Goal: Task Accomplishment & Management: Use online tool/utility

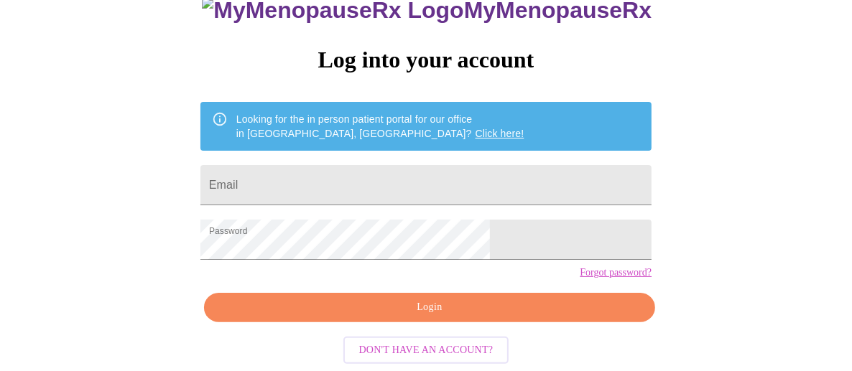
scroll to position [129, 0]
click at [359, 165] on input "Email" at bounding box center [425, 185] width 451 height 40
type input "[PERSON_NAME][EMAIL_ADDRESS][DOMAIN_NAME]"
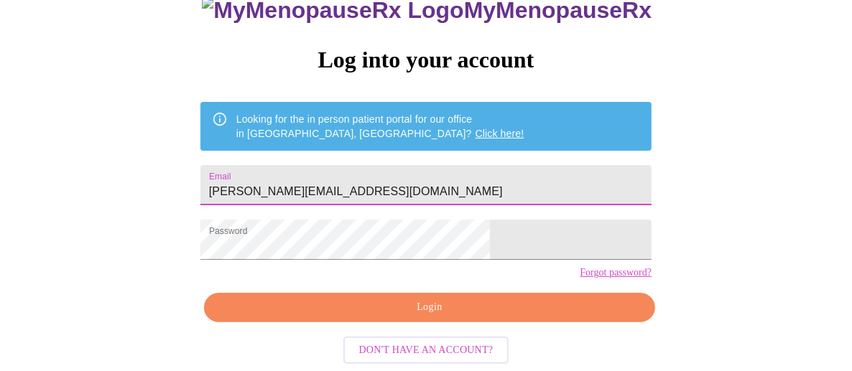
click at [427, 315] on span "Login" at bounding box center [430, 308] width 418 height 18
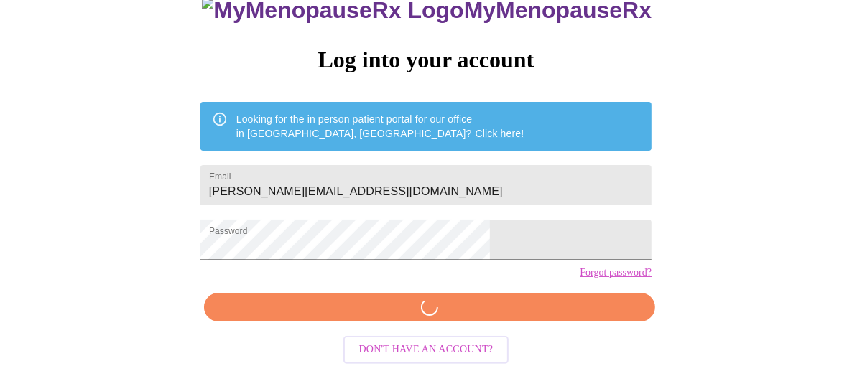
scroll to position [129, 0]
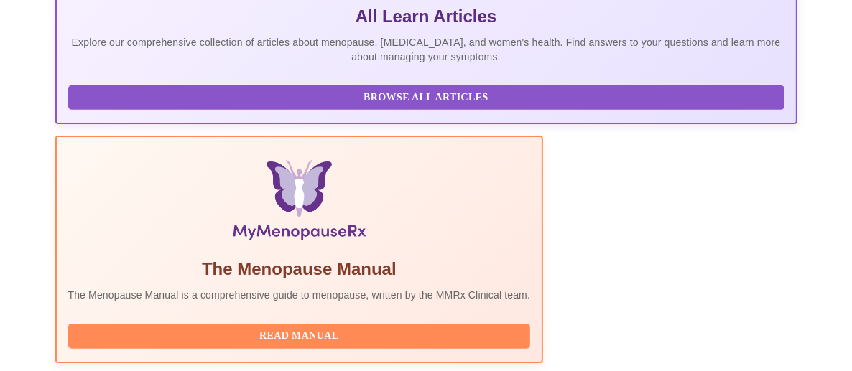
scroll to position [416, 0]
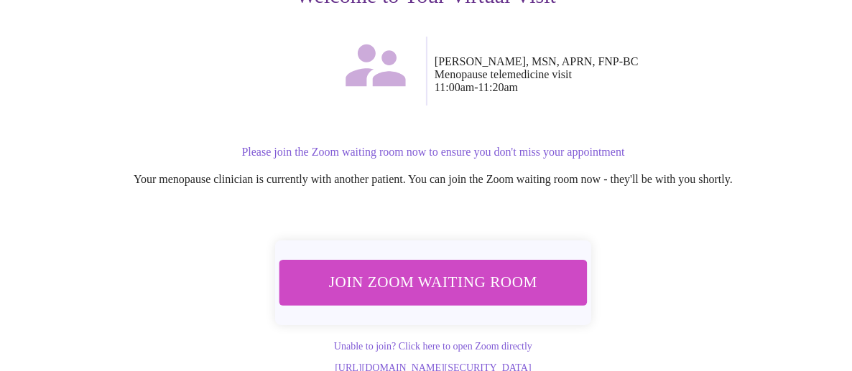
scroll to position [238, 0]
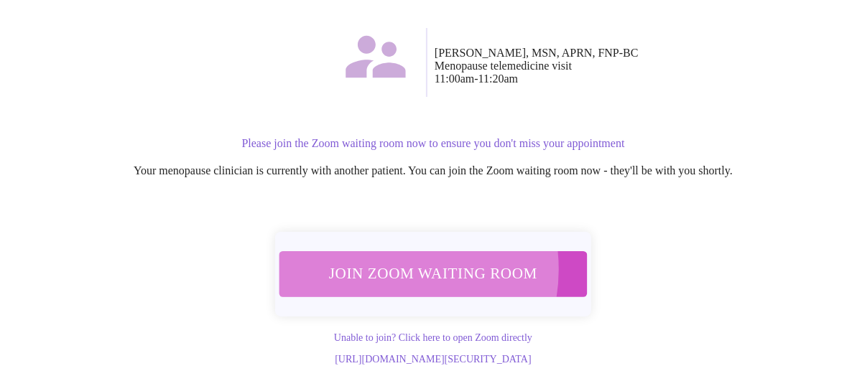
click at [387, 261] on span "Join Zoom Waiting Room" at bounding box center [433, 274] width 277 height 27
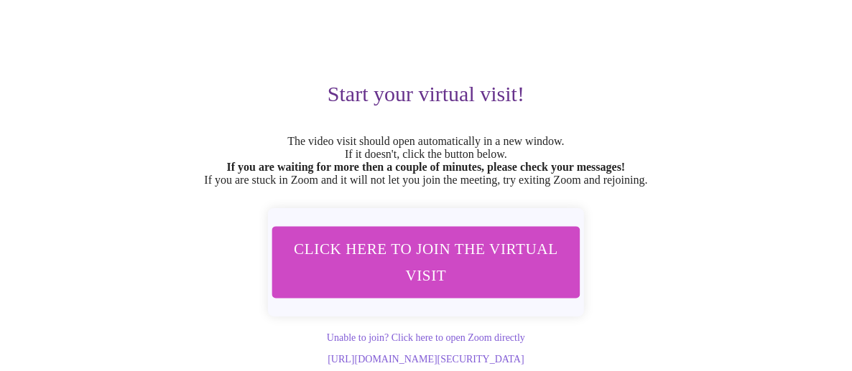
scroll to position [149, 0]
